Goal: Feedback & Contribution: Submit feedback/report problem

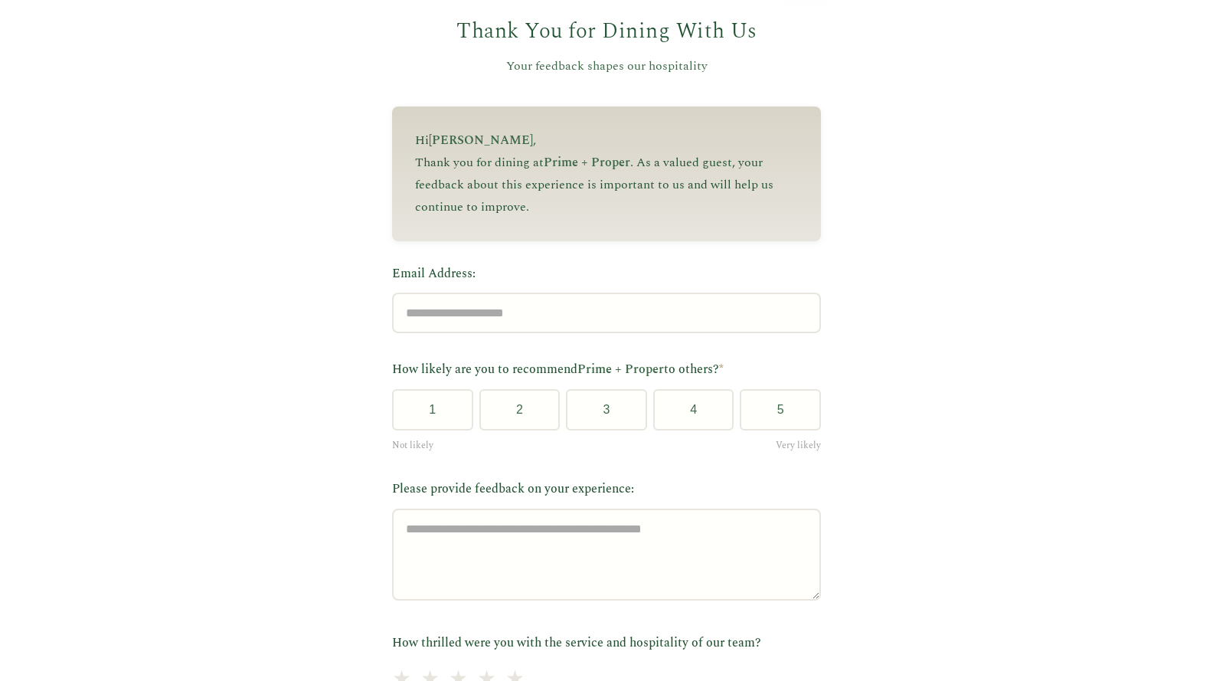
scroll to position [100, 0]
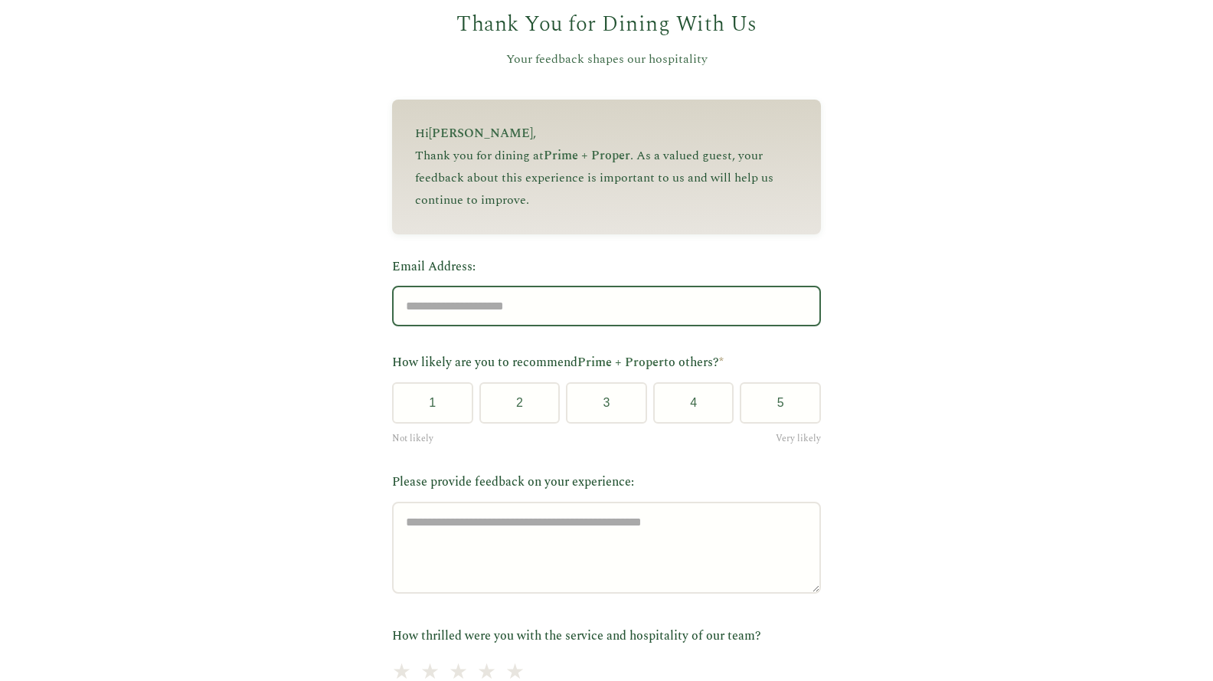
click at [498, 319] on input "Email Address:" at bounding box center [606, 306] width 429 height 41
type input "**********"
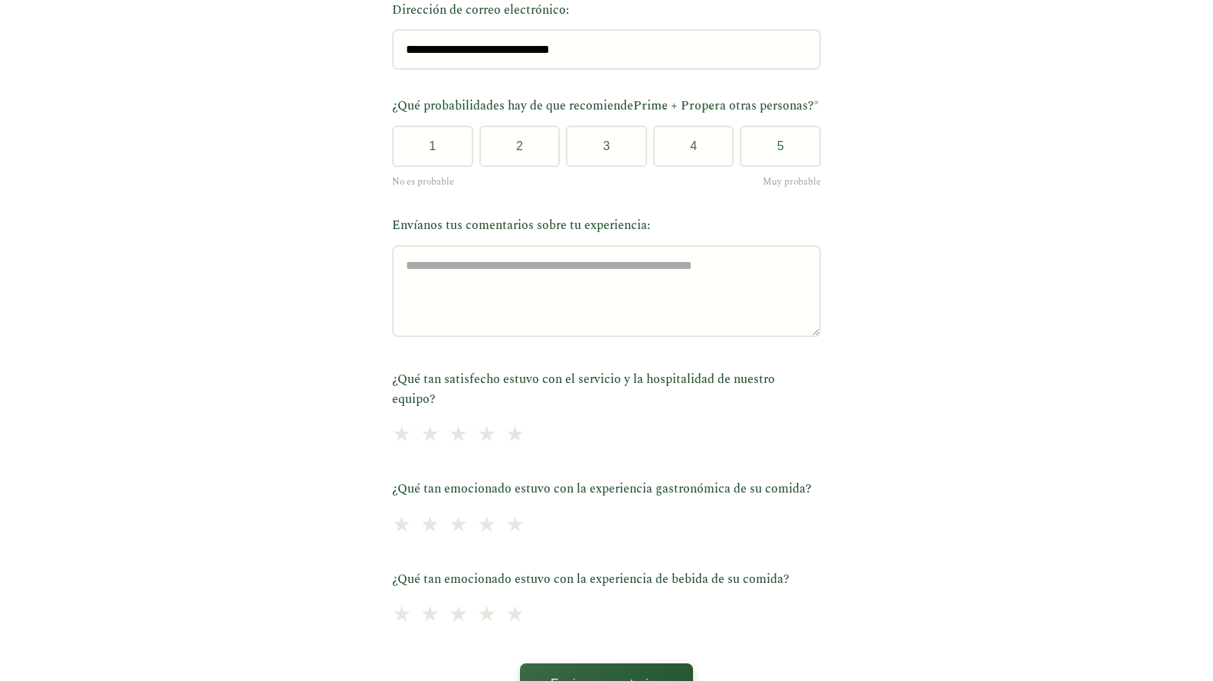
scroll to position [357, 0]
click at [401, 440] on font "★" at bounding box center [401, 434] width 21 height 36
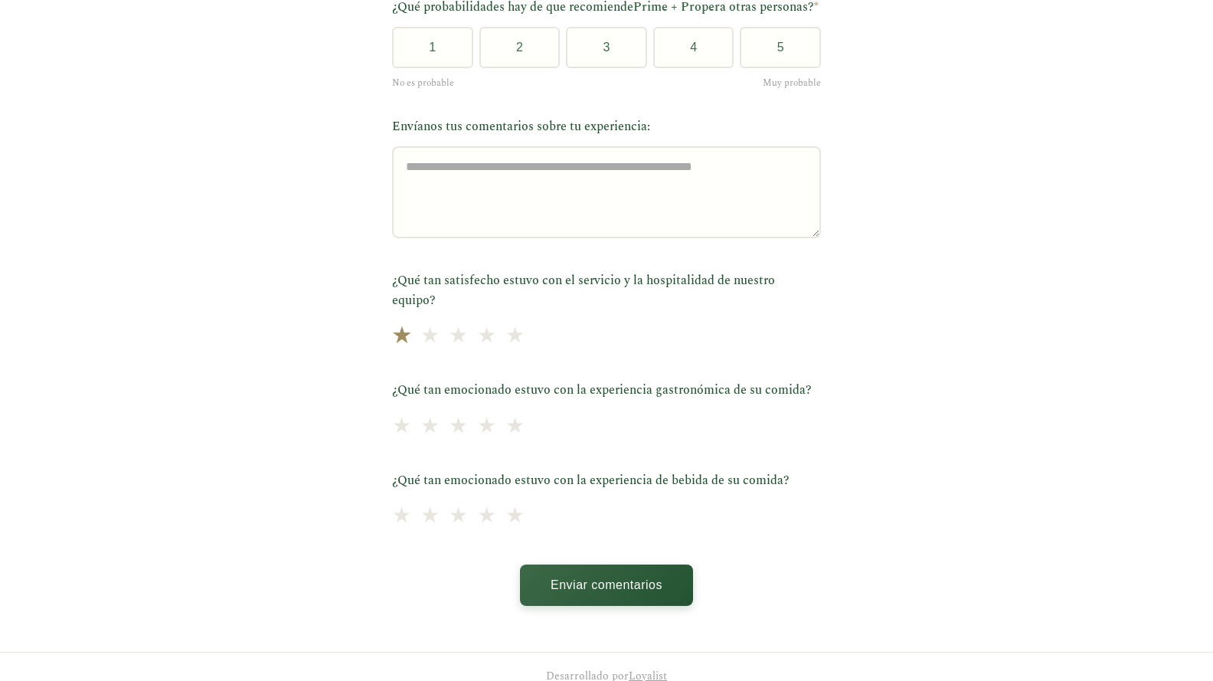
scroll to position [456, 0]
click at [398, 521] on font "★" at bounding box center [401, 514] width 21 height 36
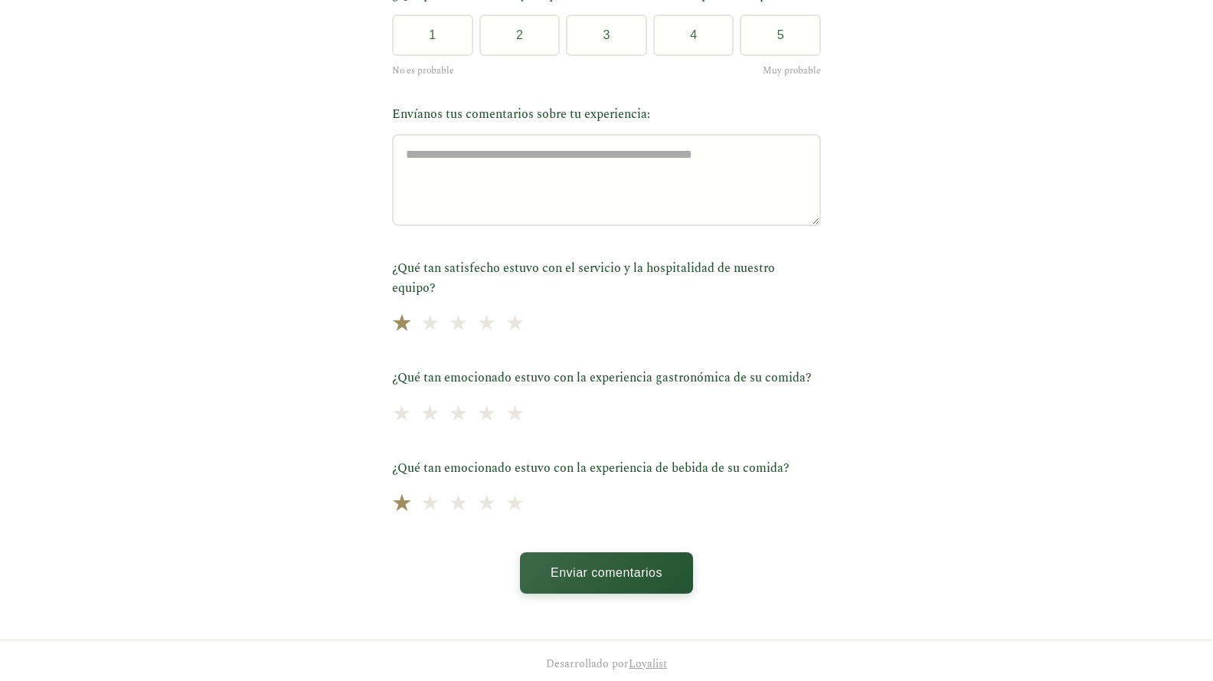
scroll to position [468, 0]
click at [505, 419] on font "★" at bounding box center [515, 412] width 21 height 36
click at [587, 55] on button "3" at bounding box center [606, 34] width 81 height 41
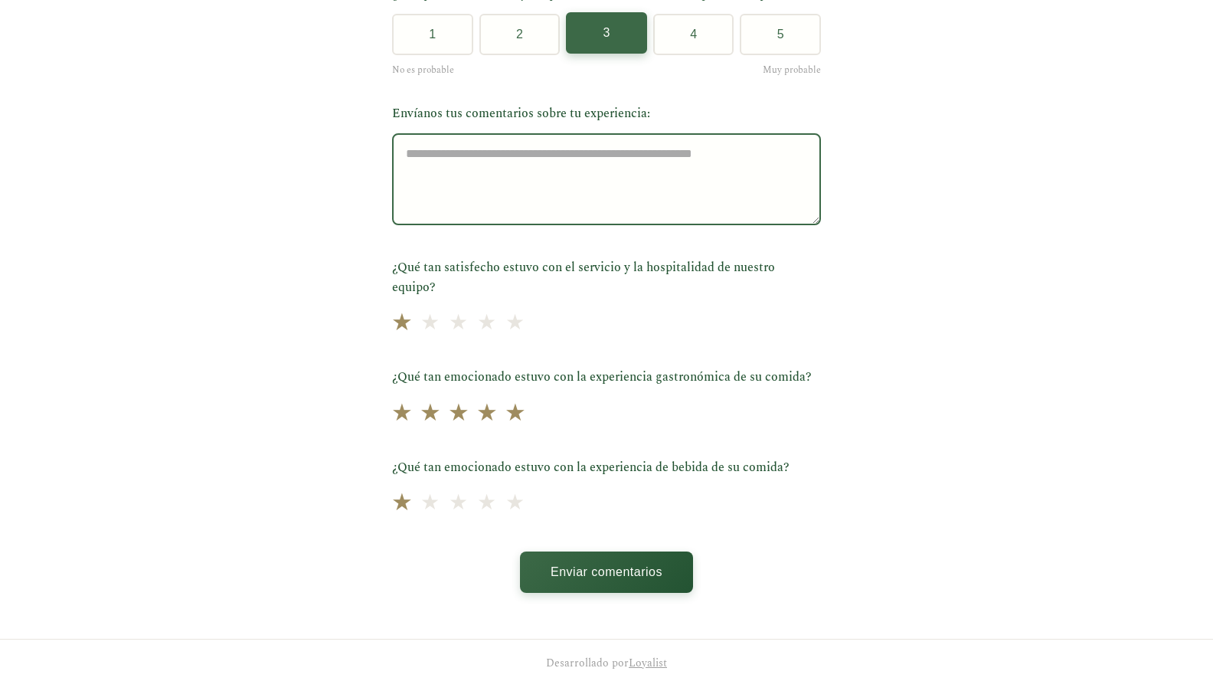
click at [419, 180] on textarea "Envíanos tus comentarios sobre tu experiencia:" at bounding box center [606, 179] width 429 height 92
paste textarea "**********"
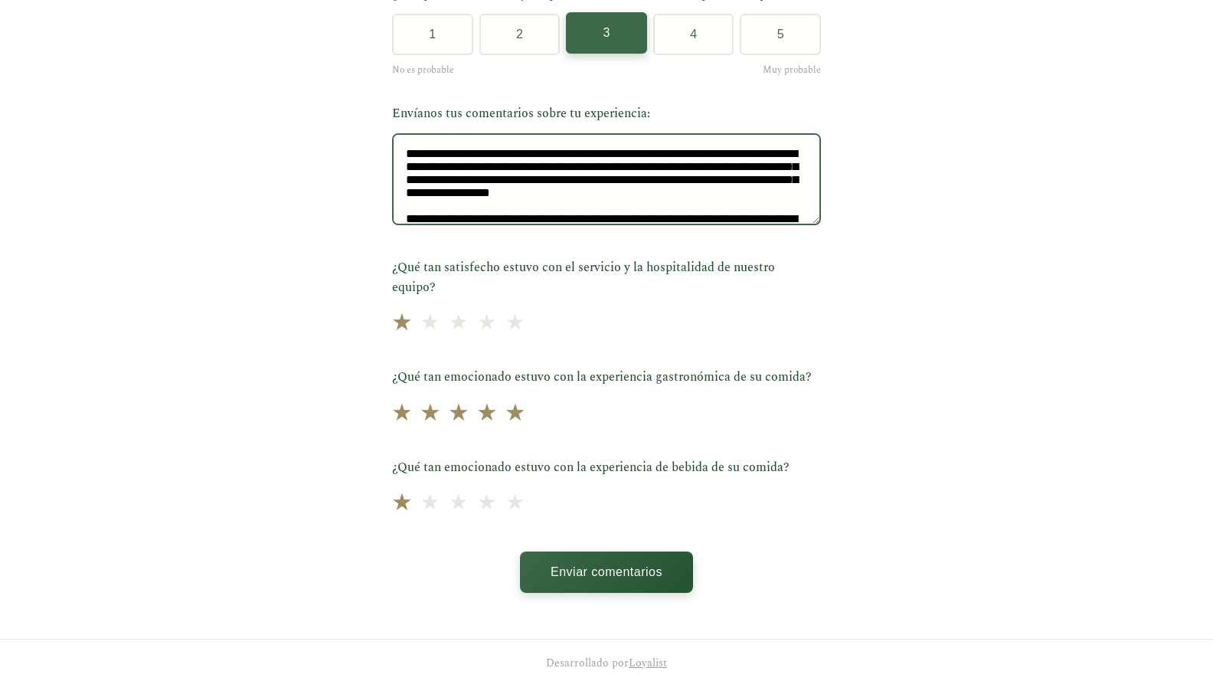
scroll to position [328, 0]
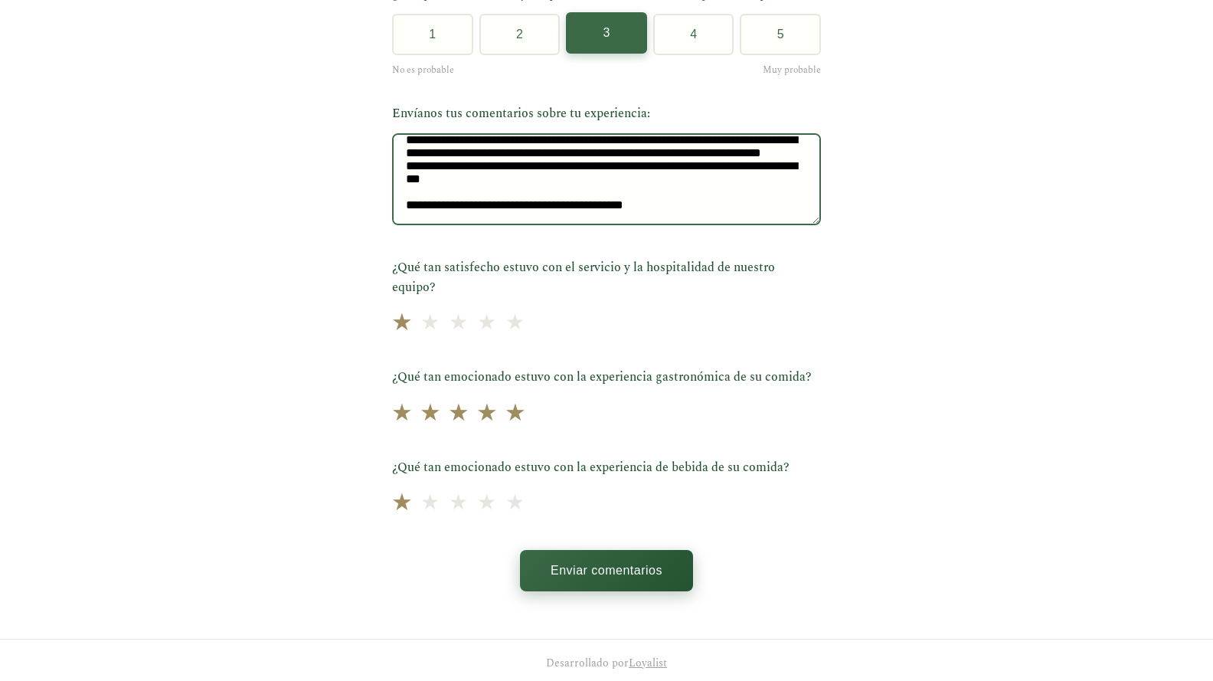
type textarea "**********"
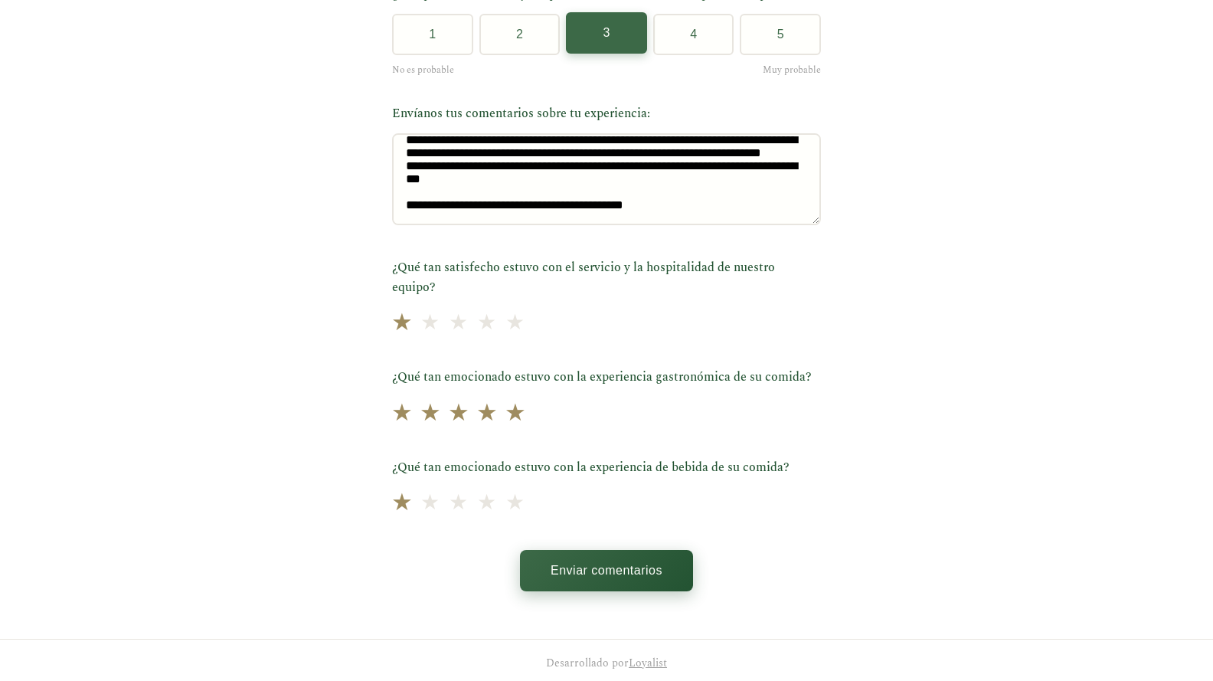
click at [613, 577] on font "Enviar comentarios" at bounding box center [607, 570] width 112 height 13
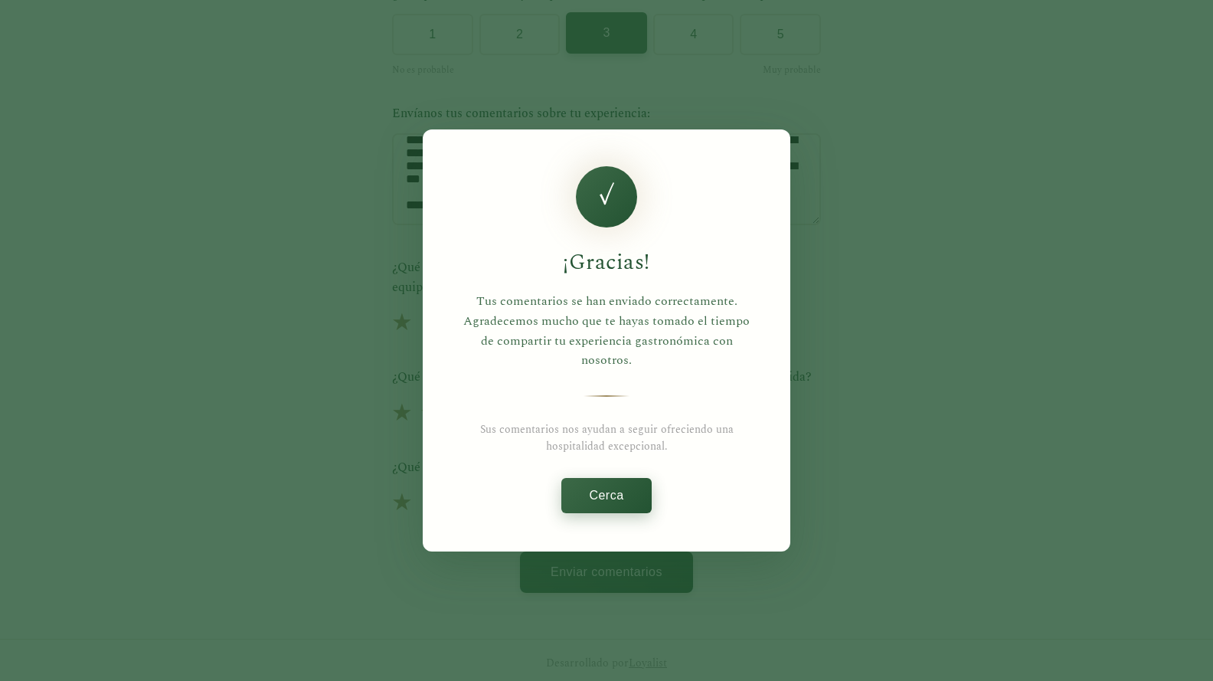
click at [614, 502] on button "Cerca" at bounding box center [606, 495] width 90 height 35
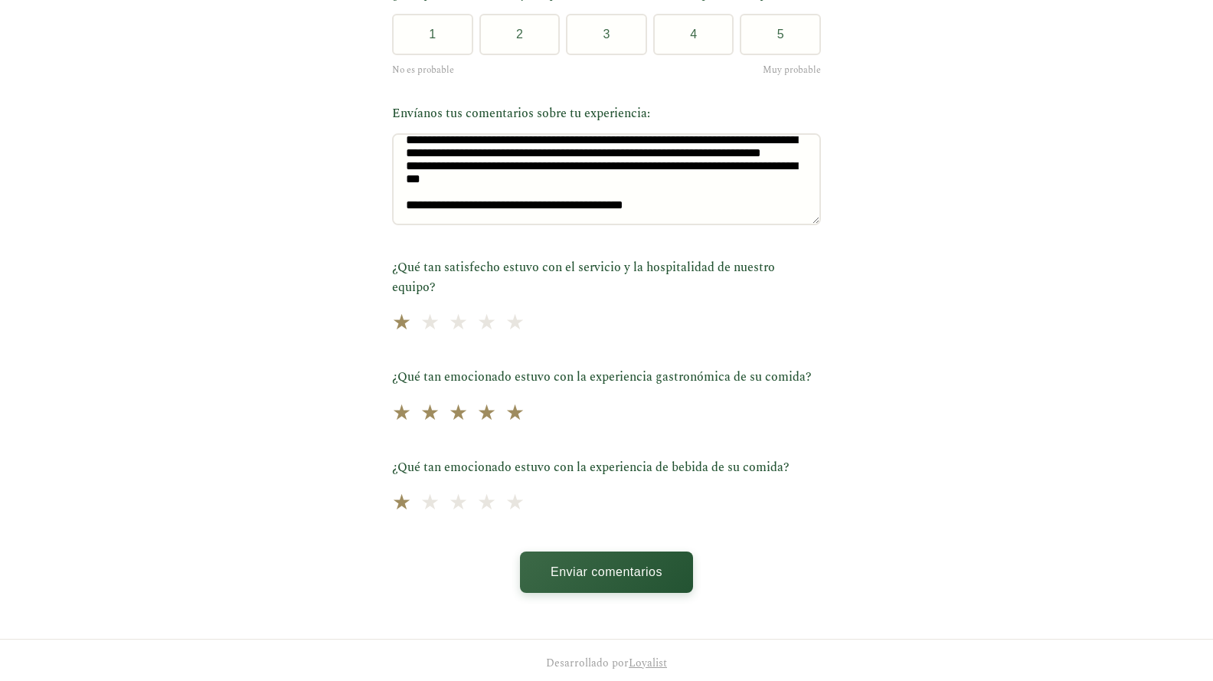
scroll to position [0, 0]
